Goal: Navigation & Orientation: Find specific page/section

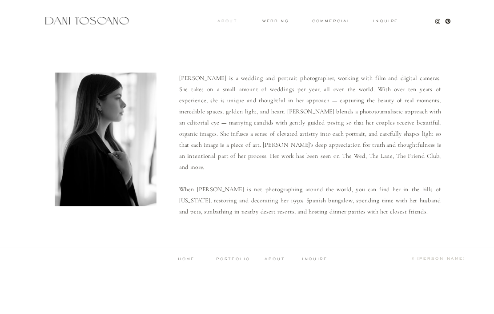
click at [234, 21] on h3 "About" at bounding box center [226, 21] width 18 height 3
click at [226, 22] on h3 "About" at bounding box center [226, 21] width 18 height 3
click at [232, 23] on div "Inquire commercial wedding About Dani is a wedding and portrait photographer, w…" at bounding box center [247, 139] width 494 height 278
click at [232, 21] on h3 "About" at bounding box center [226, 21] width 18 height 3
click at [223, 22] on h3 "About" at bounding box center [226, 21] width 18 height 3
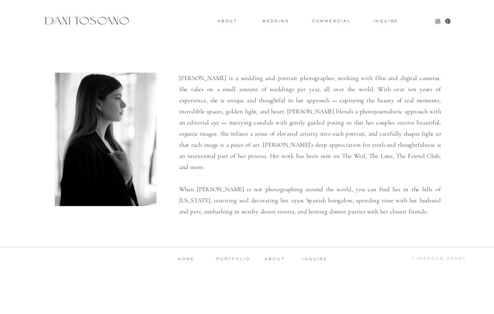
click at [268, 24] on div "Inquire commercial wedding About Dani is a wedding and portrait photographer, w…" at bounding box center [247, 139] width 494 height 278
click at [270, 21] on h3 "wedding" at bounding box center [275, 21] width 27 height 3
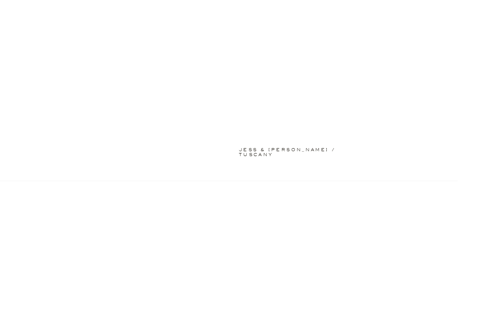
scroll to position [309, 0]
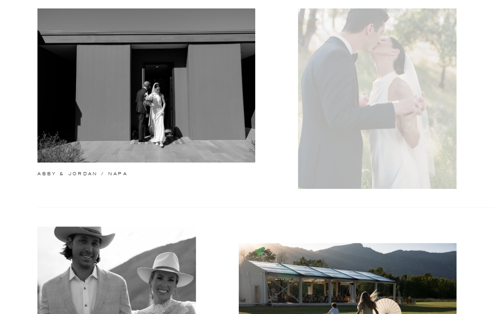
click at [350, 187] on div at bounding box center [377, 89] width 158 height 199
click at [358, 160] on div at bounding box center [377, 89] width 158 height 199
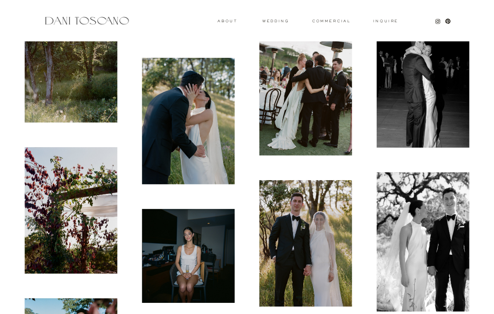
scroll to position [1591, 0]
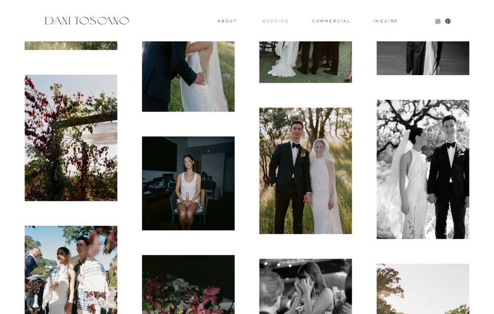
click at [273, 20] on h3 "wedding" at bounding box center [275, 21] width 27 height 3
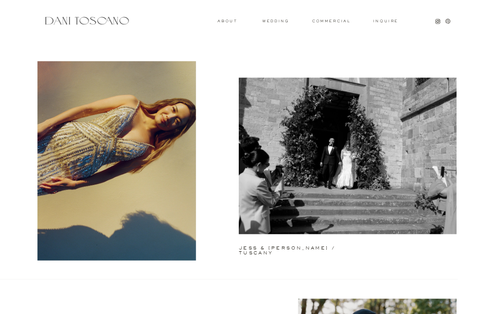
click at [446, 24] on icon at bounding box center [448, 21] width 6 height 6
